Goal: Task Accomplishment & Management: Use online tool/utility

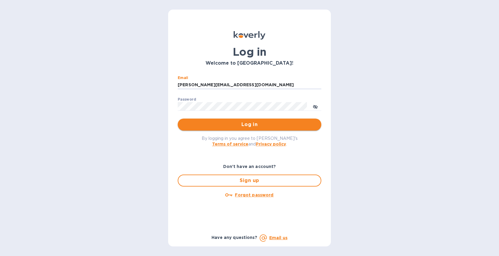
click at [251, 122] on span "Log in" at bounding box center [249, 124] width 134 height 7
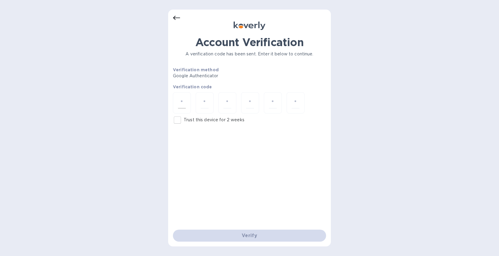
click at [181, 106] on input "number" at bounding box center [182, 102] width 8 height 11
type input "6"
type input "4"
type input "0"
type input "2"
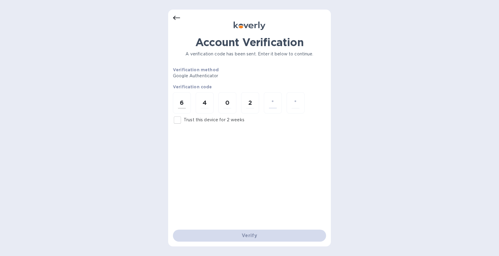
type input "4"
type input "3"
